Goal: Transaction & Acquisition: Purchase product/service

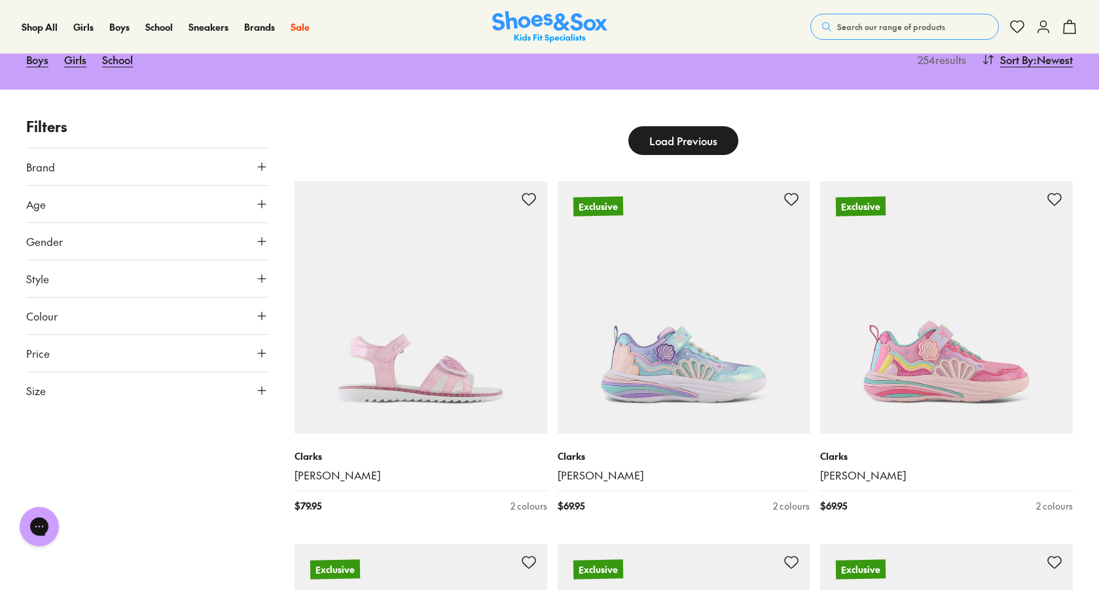
scroll to position [141, 1]
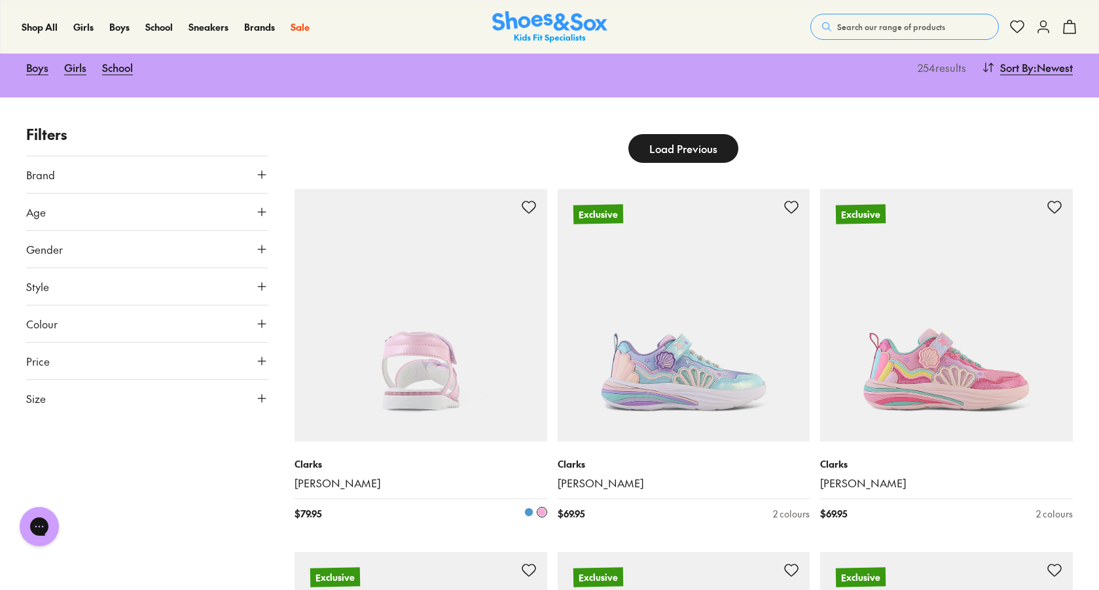
type input "***"
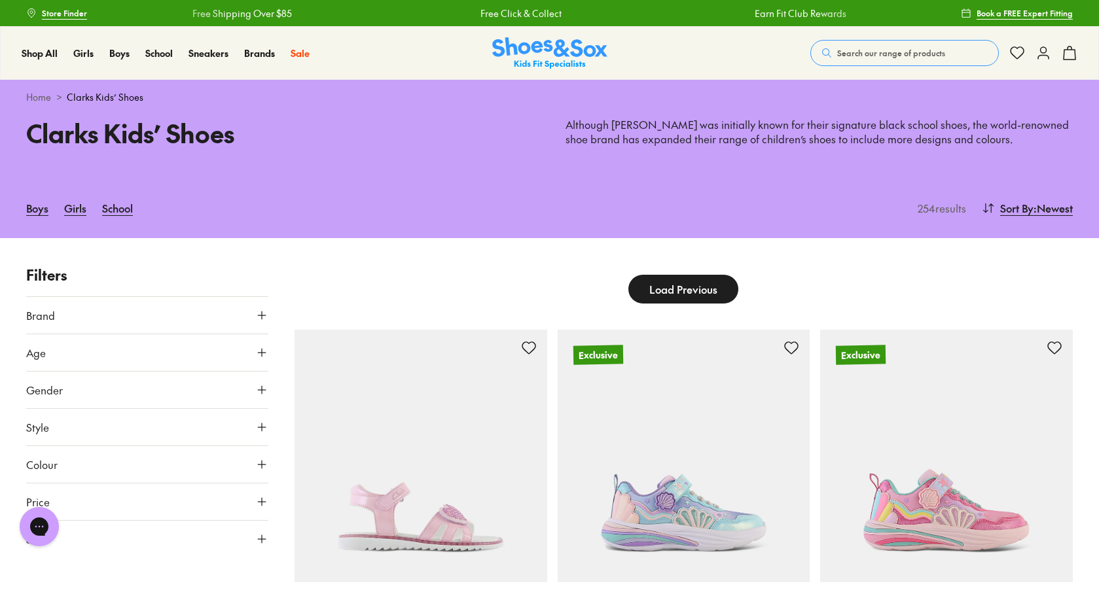
scroll to position [0, 0]
click at [119, 211] on link "School" at bounding box center [117, 208] width 31 height 29
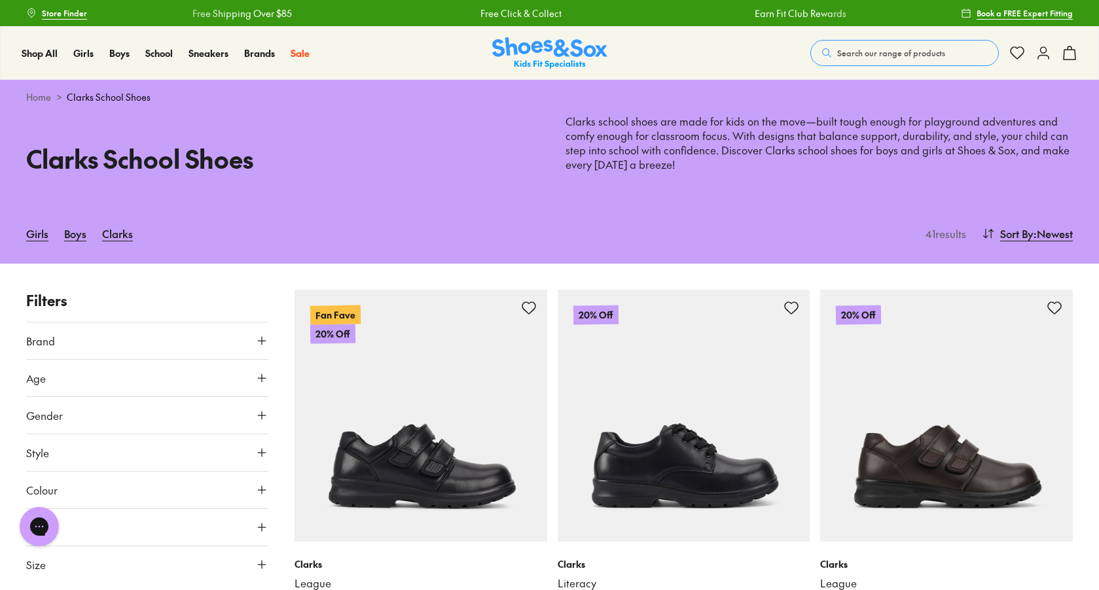
click at [170, 386] on button "Age" at bounding box center [147, 378] width 242 height 37
click at [188, 372] on button "Age" at bounding box center [147, 378] width 242 height 37
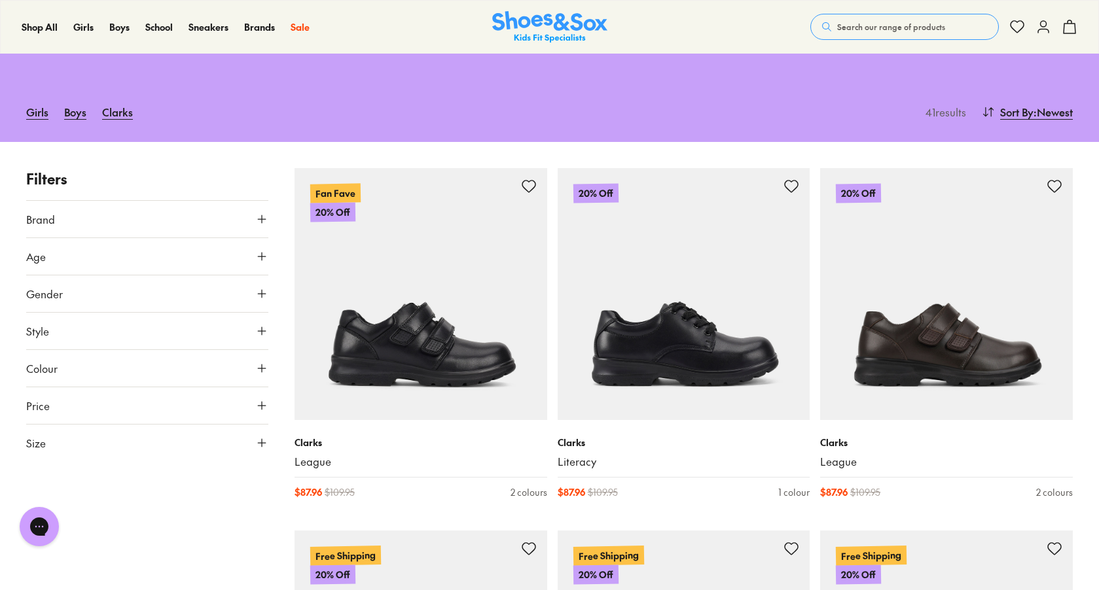
scroll to position [144, 0]
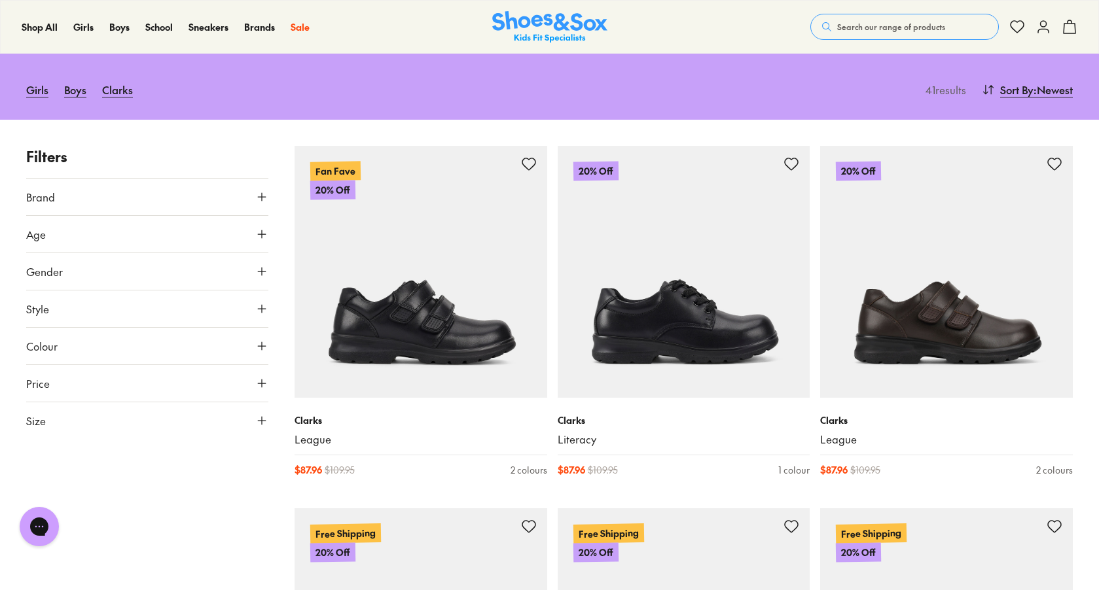
click at [217, 315] on button "Style" at bounding box center [147, 309] width 242 height 37
click at [194, 351] on button "Colour" at bounding box center [147, 346] width 242 height 37
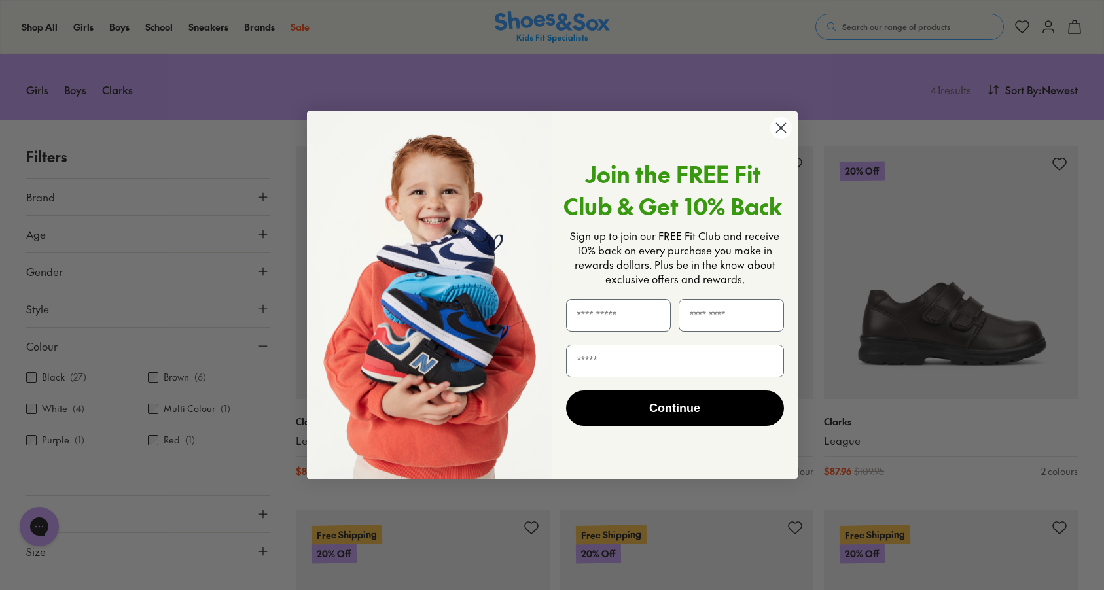
click at [783, 126] on icon "Close dialog" at bounding box center [780, 127] width 9 height 9
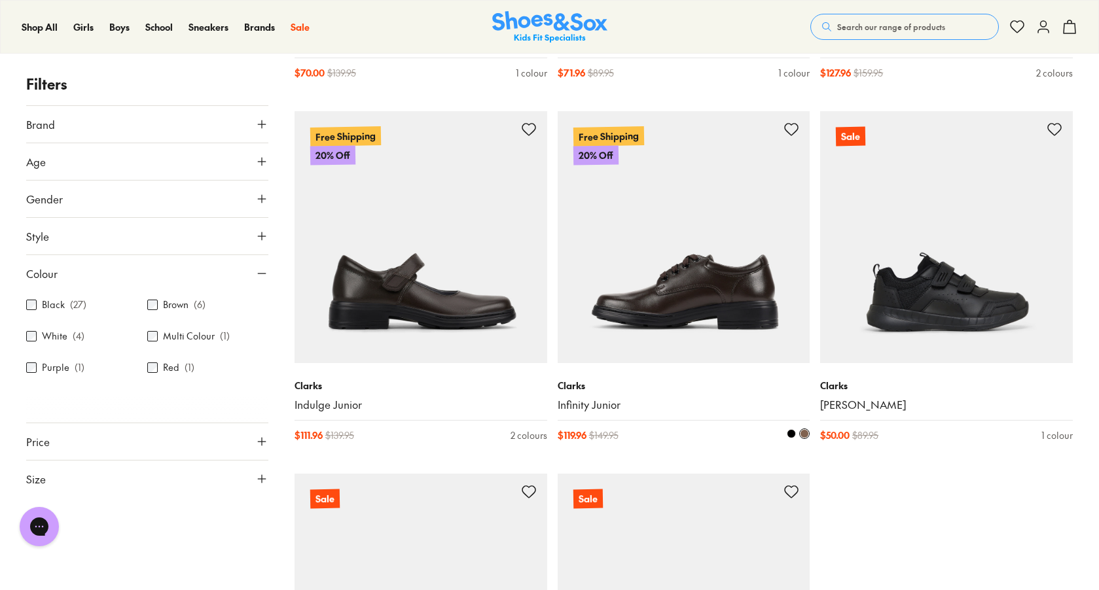
scroll to position [3461, 0]
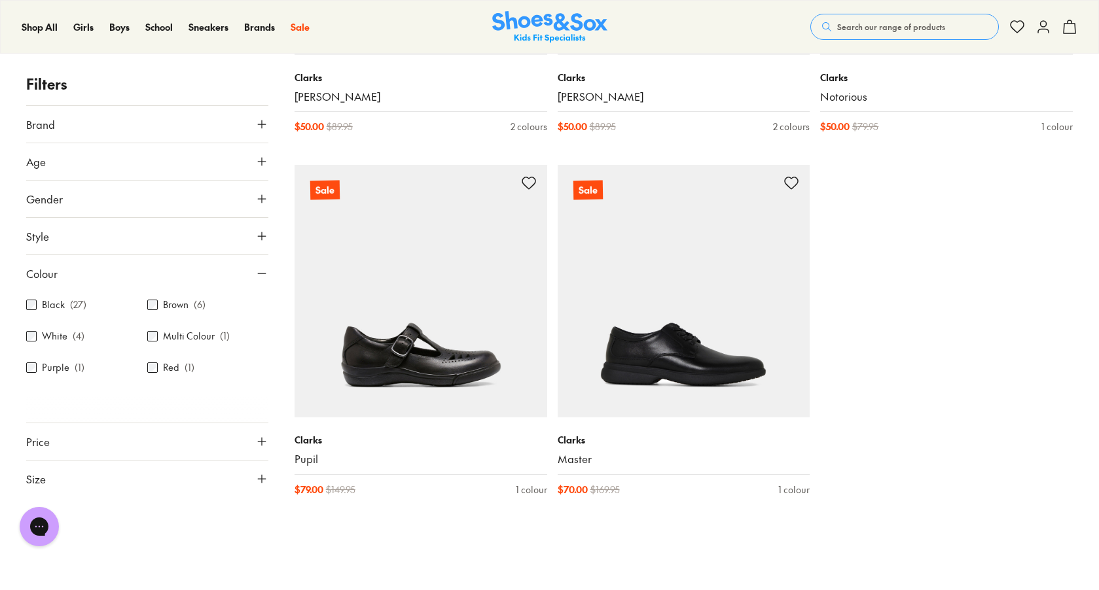
type input "***"
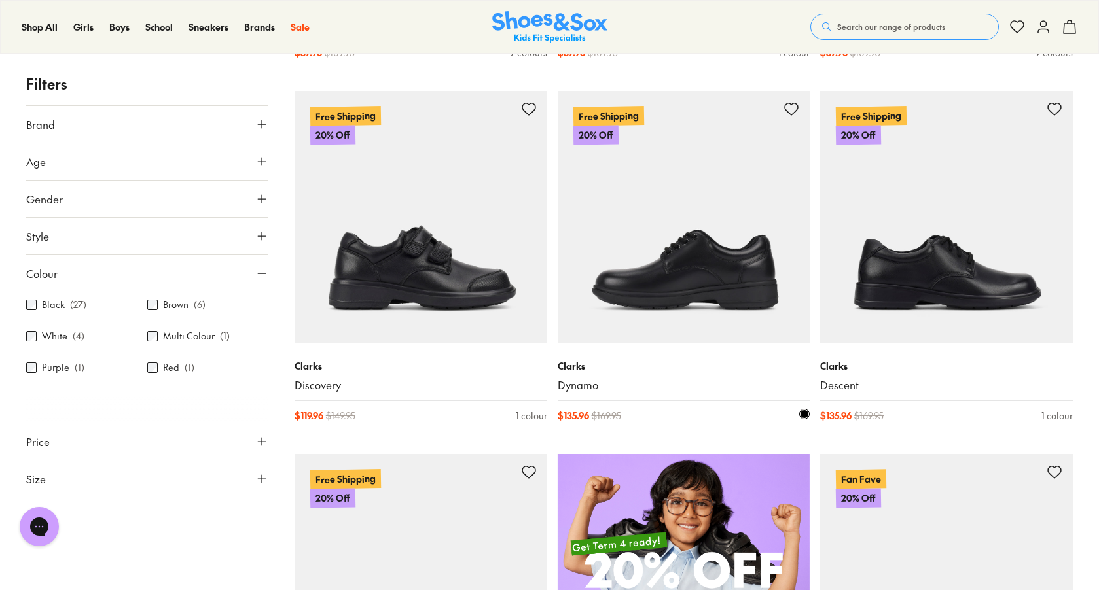
scroll to position [562, 0]
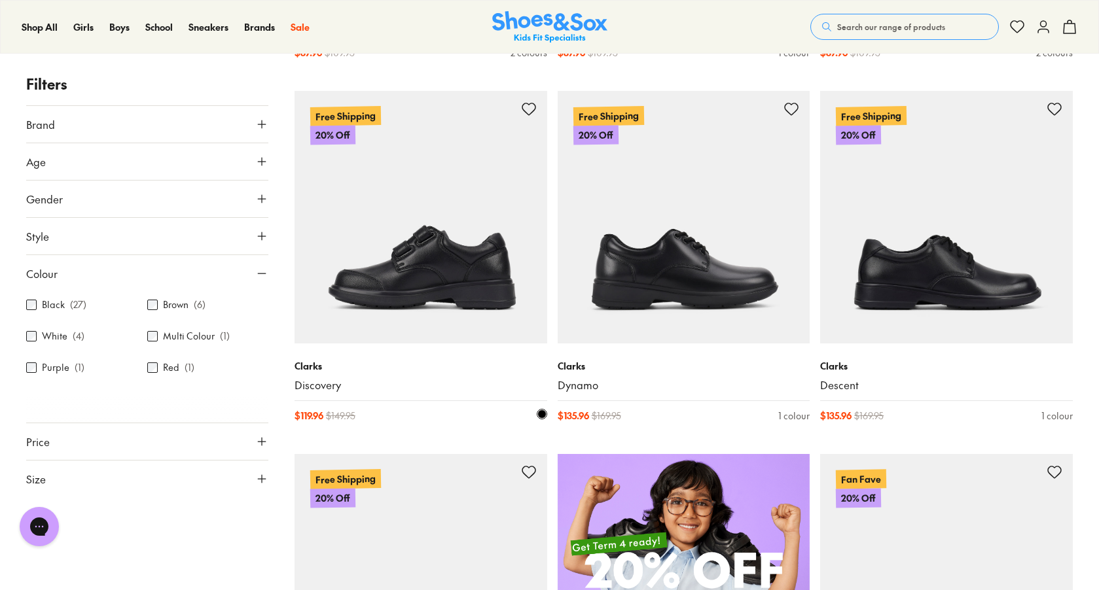
click at [357, 368] on p "Clarks" at bounding box center [421, 366] width 253 height 14
